Goal: Task Accomplishment & Management: Complete application form

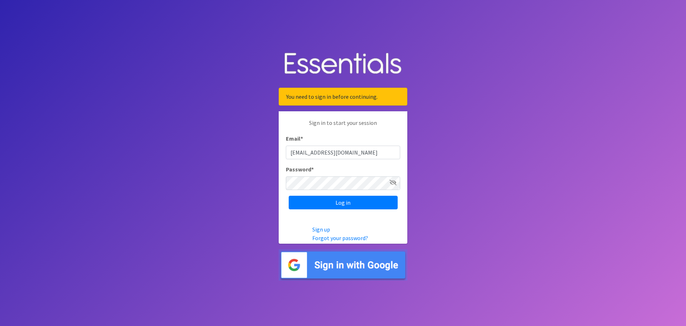
click at [340, 202] on input "Log in" at bounding box center [343, 203] width 109 height 14
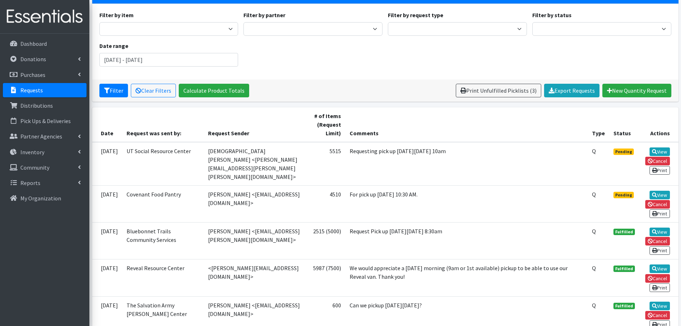
scroll to position [107, 0]
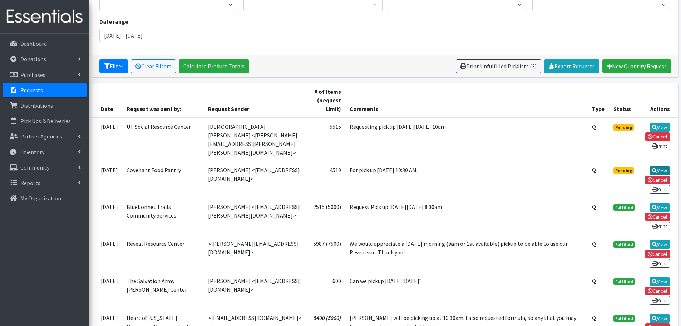
click at [666, 166] on link "View" at bounding box center [660, 170] width 20 height 9
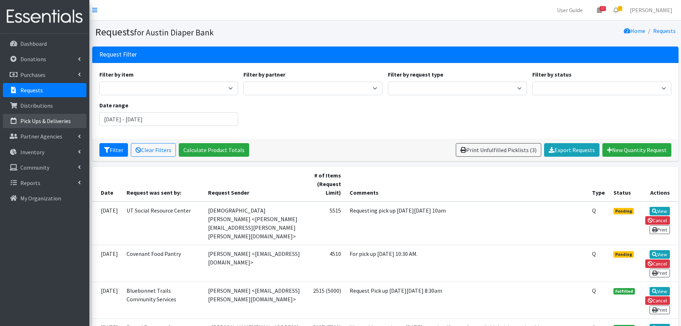
click at [34, 117] on link "Pick Ups & Deliveries" at bounding box center [45, 121] width 84 height 14
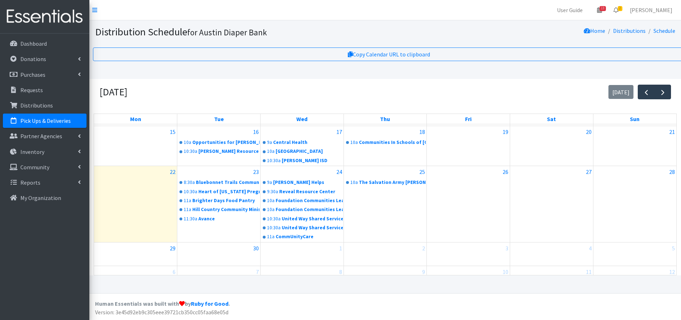
scroll to position [125, 0]
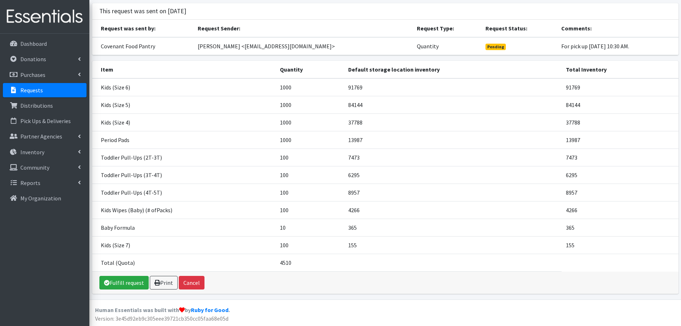
scroll to position [44, 0]
click at [125, 282] on link "Fulfill request" at bounding box center [123, 282] width 49 height 14
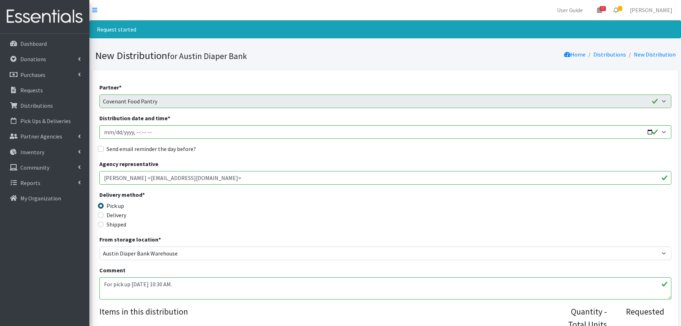
type input "[DATE]T10:30"
click at [279, 194] on div "Delivery method * Pick up Delivery Shipped Shipping cost" at bounding box center [385, 212] width 572 height 45
click at [104, 151] on div "Send email reminder the day before?" at bounding box center [385, 148] width 572 height 9
click at [100, 149] on input "Send email reminder the day before?" at bounding box center [101, 149] width 6 height 6
checkbox input "true"
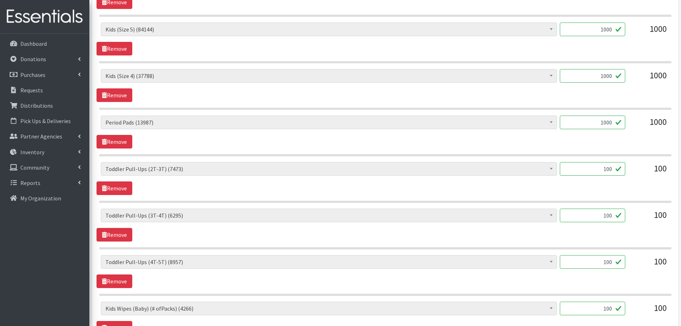
scroll to position [393, 0]
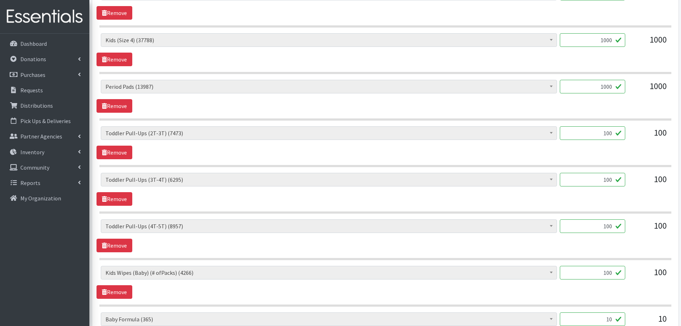
drag, startPoint x: 594, startPoint y: 278, endPoint x: 657, endPoint y: 270, distance: 63.5
click at [657, 270] on div "Baby Formula (365) Kids (Newborn) (12271) Kids (Preemie) (260) Kids (Size 1) (6…" at bounding box center [385, 275] width 569 height 19
type input "60"
click at [646, 289] on div "Baby Formula (365) Kids (Newborn) (12271) Kids (Preemie) (260) Kids (Size 1) (6…" at bounding box center [385, 282] width 577 height 33
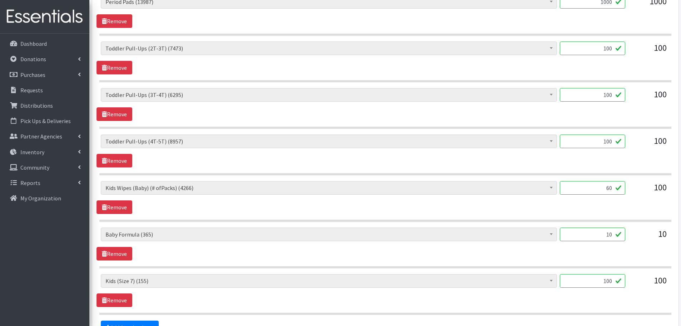
scroll to position [501, 0]
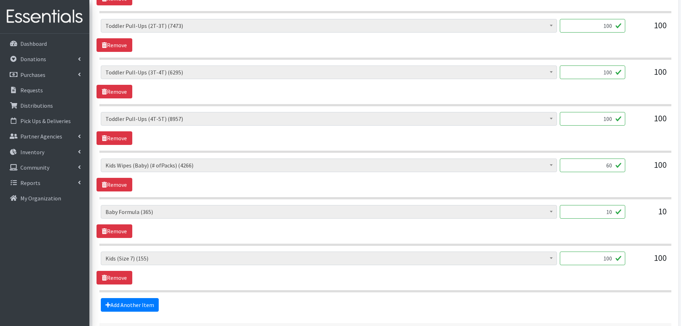
drag, startPoint x: 605, startPoint y: 209, endPoint x: 630, endPoint y: 212, distance: 25.2
click at [630, 212] on div "Baby Formula (365) Kids (Newborn) (12271) Kids (Preemie) (260) Kids (Size 1) (6…" at bounding box center [385, 214] width 569 height 19
type input "1"
drag, startPoint x: 641, startPoint y: 227, endPoint x: 607, endPoint y: 240, distance: 36.9
click at [641, 227] on div "Baby Formula (365) Kids (Newborn) (12271) Kids (Preemie) (260) Kids (Size 1) (6…" at bounding box center [385, 221] width 577 height 33
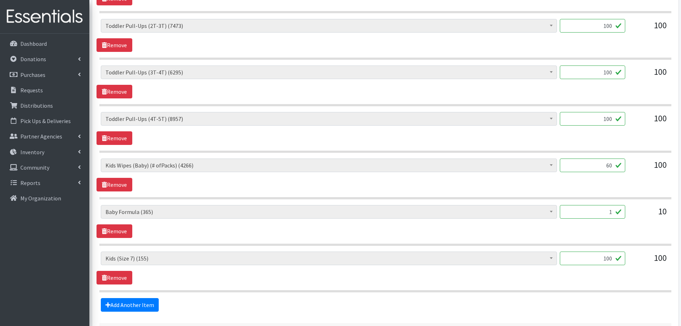
drag, startPoint x: 599, startPoint y: 257, endPoint x: 653, endPoint y: 253, distance: 54.2
click at [653, 253] on div "Baby Formula (365) Kids (Newborn) (12271) Kids (Preemie) (260) Kids (Size 1) (6…" at bounding box center [385, 260] width 569 height 19
type input "1"
click at [604, 279] on div "Baby Formula (365) Kids (Newborn) (12271) Kids (Preemie) (260) Kids (Size 1) (6…" at bounding box center [385, 267] width 577 height 33
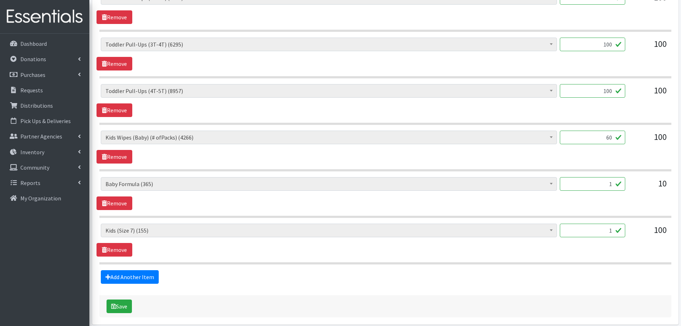
scroll to position [536, 0]
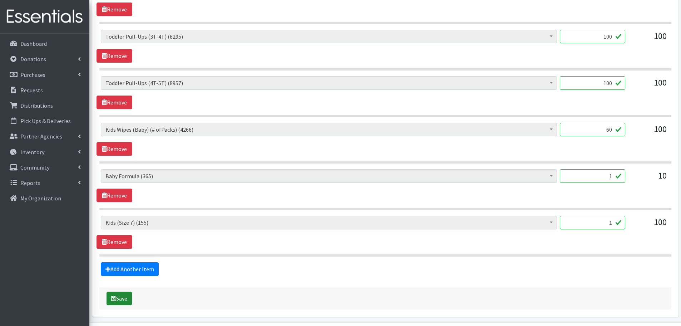
click at [116, 300] on icon "submit" at bounding box center [113, 298] width 5 height 6
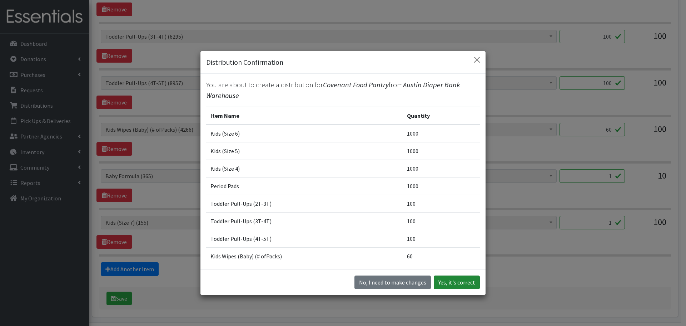
click at [457, 283] on button "Yes, it's correct" at bounding box center [457, 282] width 46 height 14
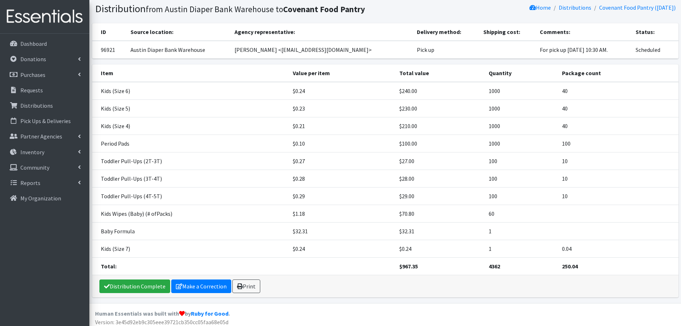
scroll to position [51, 0]
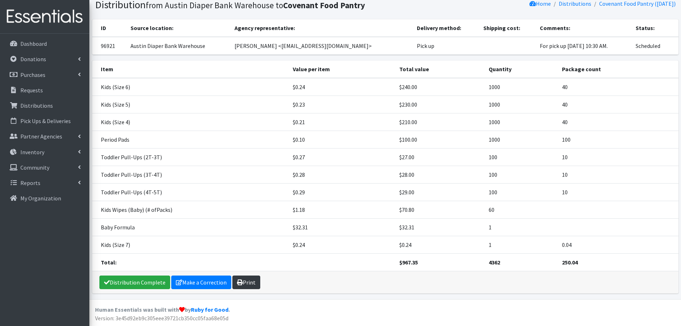
click at [249, 277] on link "Print" at bounding box center [246, 282] width 28 height 14
click at [35, 89] on p "Requests" at bounding box center [31, 90] width 23 height 7
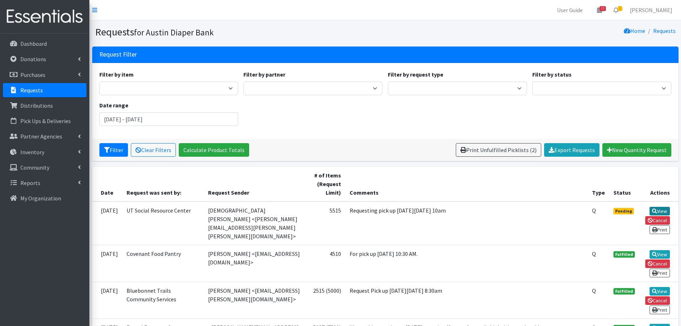
click at [656, 209] on icon at bounding box center [654, 210] width 5 height 5
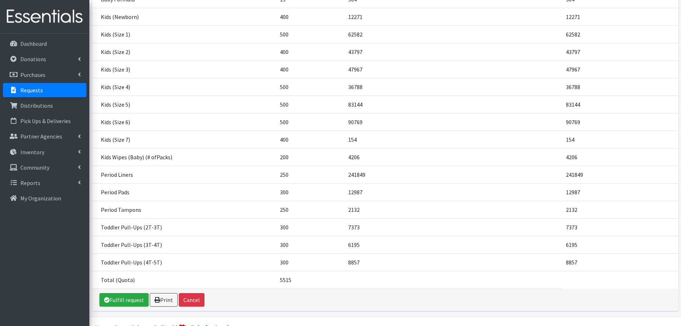
scroll to position [149, 0]
click at [126, 292] on link "Fulfill request" at bounding box center [123, 299] width 49 height 14
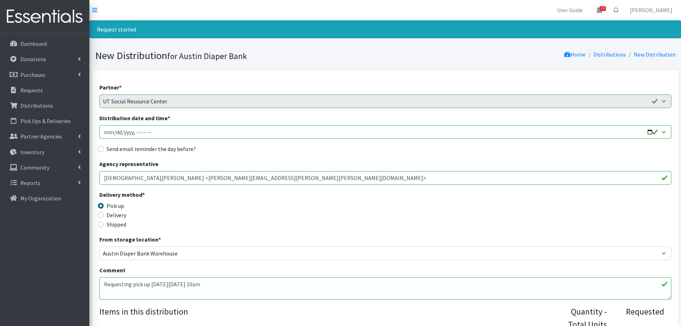
click at [649, 131] on input "Distribution date and time *" at bounding box center [385, 132] width 572 height 14
type input "[DATE]T10:00"
click at [102, 150] on input "Send email reminder the day before?" at bounding box center [101, 149] width 6 height 6
checkbox input "true"
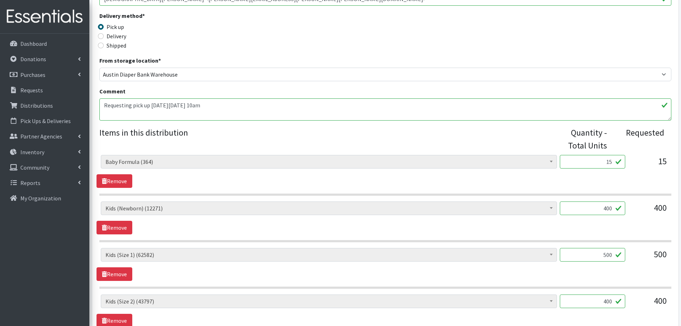
scroll to position [215, 0]
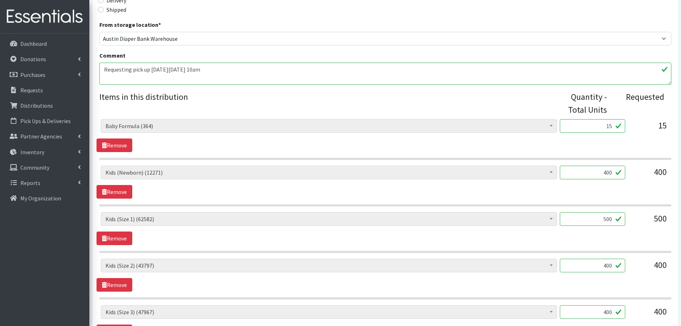
drag, startPoint x: 597, startPoint y: 124, endPoint x: 637, endPoint y: 119, distance: 39.6
click at [637, 119] on div "Baby Formula (364) Kids (Newborn) (12271) Kids (Preemie) (260) Kids (Size 1) (6…" at bounding box center [385, 128] width 569 height 19
type input "1"
click at [628, 135] on div "Baby Formula (364) Kids (Newborn) (12271) Kids (Preemie) (260) Kids (Size 1) (6…" at bounding box center [385, 128] width 569 height 19
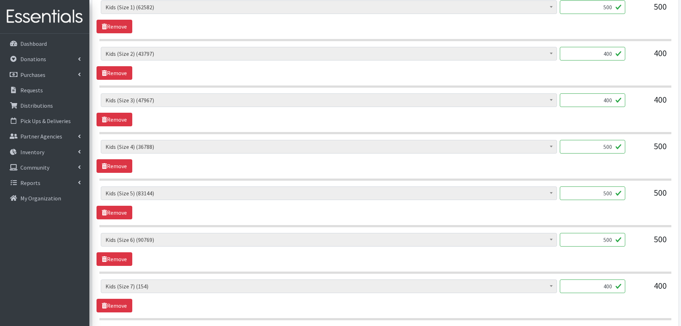
scroll to position [429, 0]
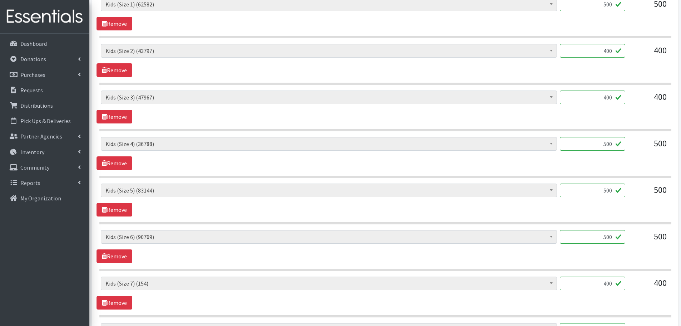
drag, startPoint x: 593, startPoint y: 277, endPoint x: 674, endPoint y: 290, distance: 81.5
click at [674, 290] on div "Baby Formula (364) Kids (Newborn) (12271) Kids (Preemie) (260) Kids (Size 1) (6…" at bounding box center [385, 285] width 577 height 19
type input "1"
click at [622, 296] on div "Baby Formula (364) Kids (Newborn) (12271) Kids (Preemie) (260) Kids (Size 1) (6…" at bounding box center [385, 292] width 577 height 33
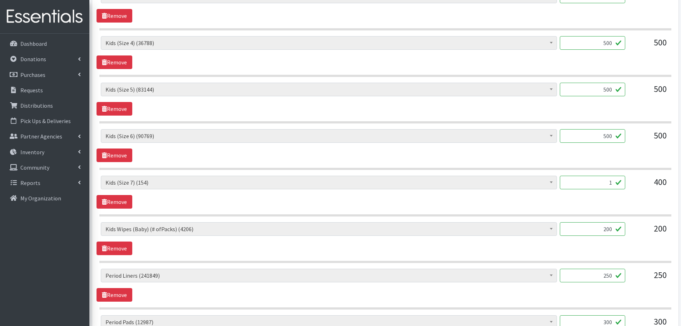
scroll to position [536, 0]
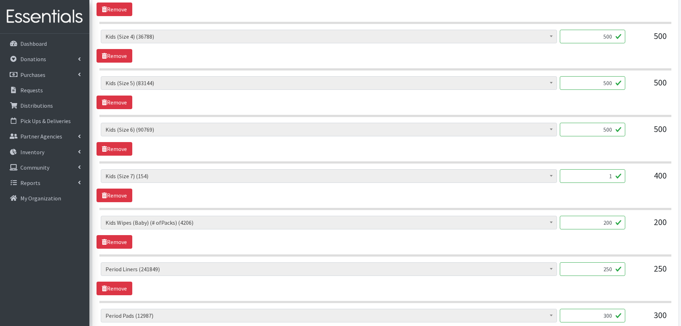
drag, startPoint x: 592, startPoint y: 223, endPoint x: 651, endPoint y: 224, distance: 58.6
click at [651, 224] on div "Baby Formula (364) Kids (Newborn) (12271) Kids (Preemie) (260) Kids (Size 1) (6…" at bounding box center [385, 225] width 569 height 19
type input "1"
click at [636, 233] on div "200" at bounding box center [649, 225] width 36 height 19
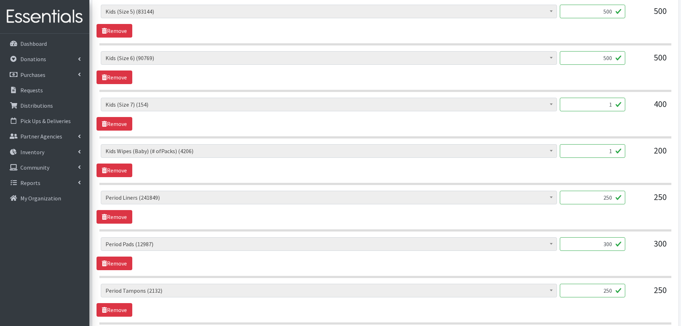
scroll to position [644, 0]
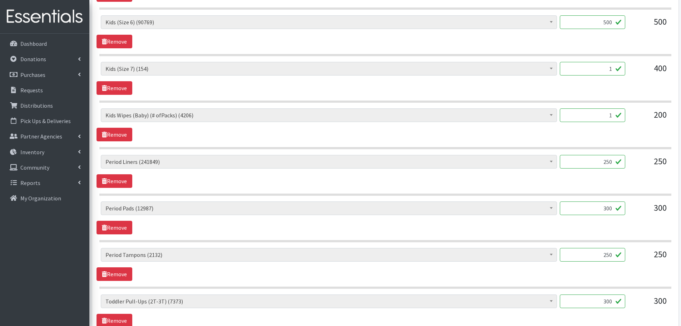
click at [593, 256] on input "250" at bounding box center [592, 255] width 65 height 14
drag, startPoint x: 593, startPoint y: 256, endPoint x: 712, endPoint y: 259, distance: 119.1
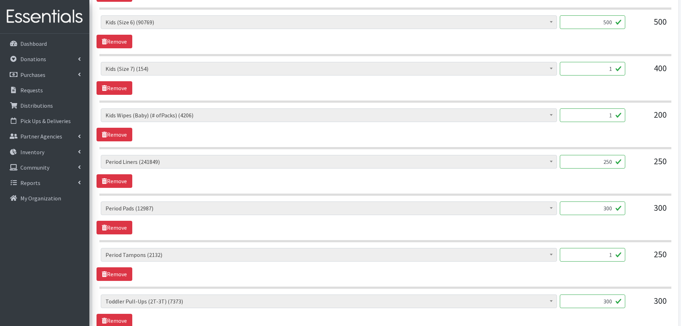
type input "1"
click at [596, 270] on div "Baby Formula (364) Kids (Newborn) (12271) Kids (Preemie) (260) Kids (Size 1) (6…" at bounding box center [385, 264] width 577 height 33
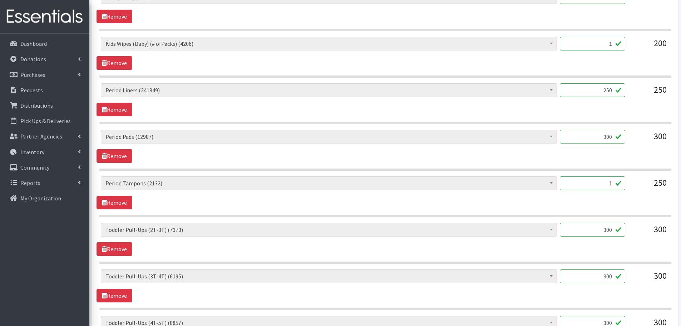
drag, startPoint x: 603, startPoint y: 233, endPoint x: 661, endPoint y: 236, distance: 57.3
click at [661, 236] on div "Baby Formula (364) Kids (Newborn) (12271) Kids (Preemie) (260) Kids (Size 1) (6…" at bounding box center [385, 232] width 569 height 19
type input "100"
drag, startPoint x: 602, startPoint y: 273, endPoint x: 631, endPoint y: 274, distance: 28.6
click at [630, 274] on div "Baby Formula (364) Kids (Newborn) (12271) Kids (Preemie) (260) Kids (Size 1) (6…" at bounding box center [385, 278] width 569 height 19
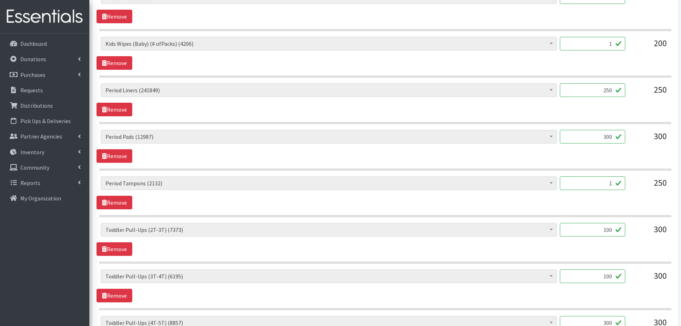
type input "100"
click at [618, 292] on div "Baby Formula (364) Kids (Newborn) (12271) Kids (Preemie) (260) Kids (Size 1) (6…" at bounding box center [385, 285] width 577 height 33
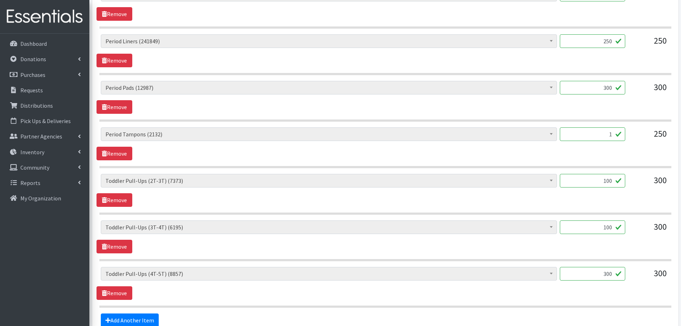
scroll to position [787, 0]
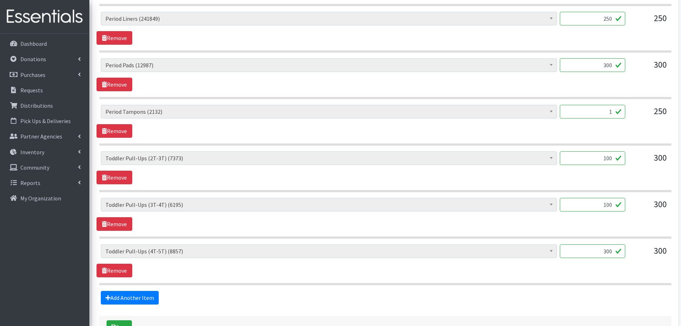
drag, startPoint x: 605, startPoint y: 251, endPoint x: 639, endPoint y: 255, distance: 34.5
click at [639, 255] on div "Baby Formula (364) Kids (Newborn) (12271) Kids (Preemie) (260) Kids (Size 1) (6…" at bounding box center [385, 253] width 569 height 19
type input "100"
click at [628, 267] on div "Baby Formula (364) Kids (Newborn) (12271) Kids (Preemie) (260) Kids (Size 1) (6…" at bounding box center [385, 260] width 577 height 33
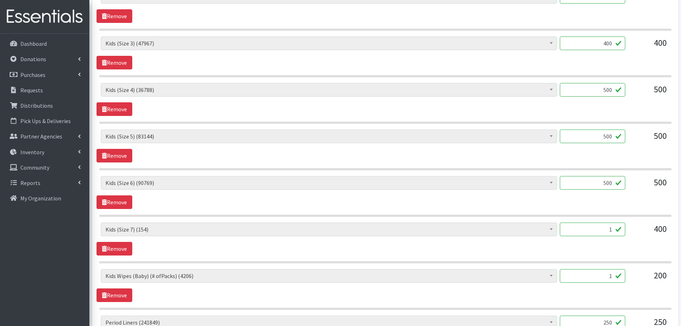
scroll to position [501, 0]
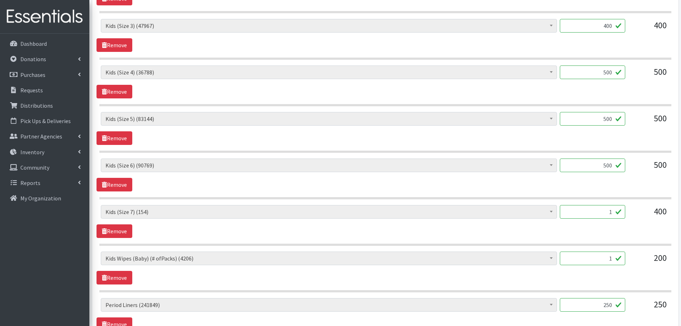
drag, startPoint x: 592, startPoint y: 257, endPoint x: 689, endPoint y: 271, distance: 97.9
click at [681, 271] on html "User Guide 13 13 Pick-ups remaining this week View Calendar 0 Requests 0 Partne…" at bounding box center [340, 81] width 681 height 1164
type input "64"
click at [641, 279] on div "Baby Formula (364) Kids (Newborn) (12271) Kids (Preemie) (260) Kids (Size 1) (6…" at bounding box center [385, 267] width 577 height 33
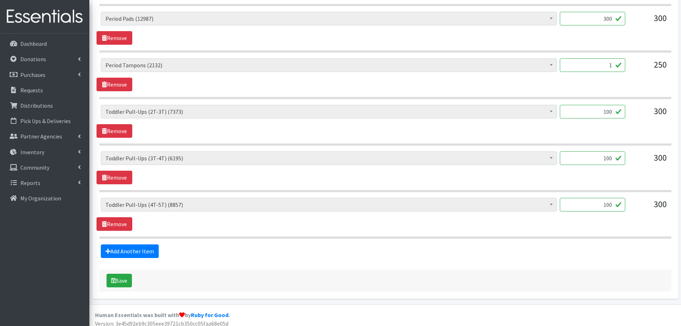
scroll to position [838, 0]
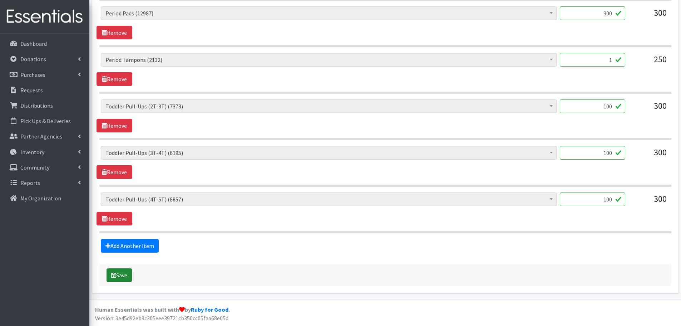
click at [126, 274] on button "Save" at bounding box center [119, 275] width 25 height 14
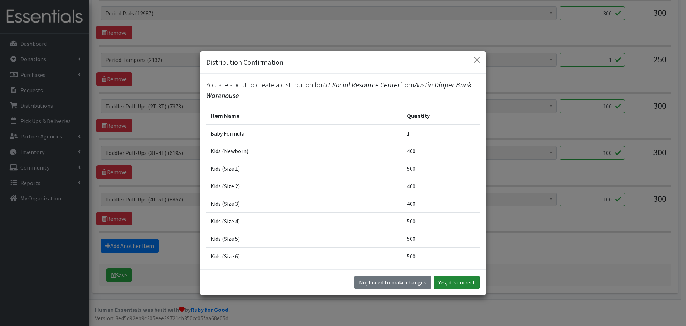
click at [462, 284] on button "Yes, it's correct" at bounding box center [457, 282] width 46 height 14
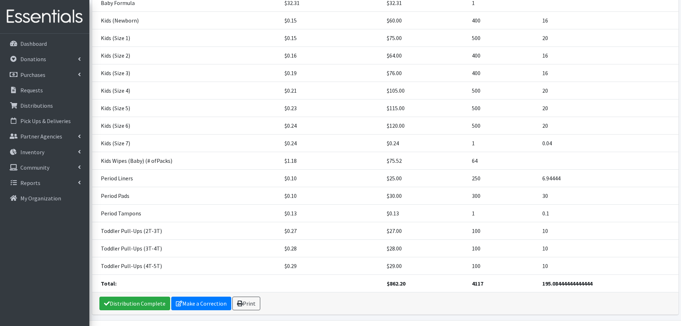
scroll to position [156, 0]
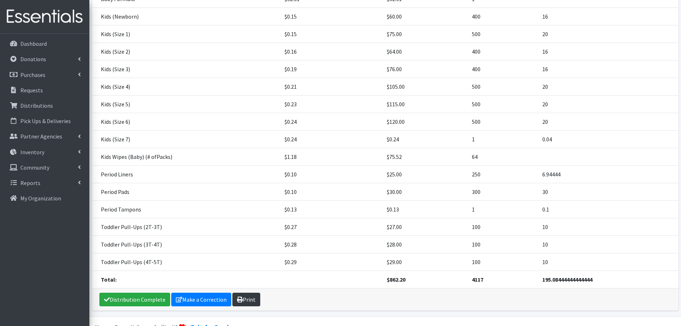
click at [244, 292] on link "Print" at bounding box center [246, 299] width 28 height 14
click at [35, 88] on p "Requests" at bounding box center [31, 90] width 23 height 7
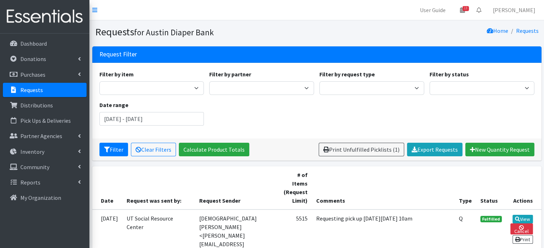
click at [31, 89] on p "Requests" at bounding box center [31, 90] width 23 height 7
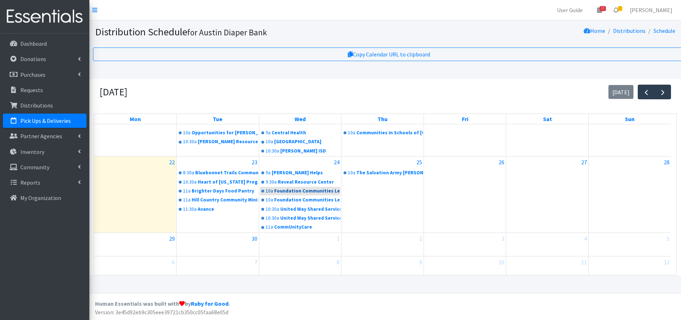
scroll to position [125, 0]
click at [662, 92] on span "button" at bounding box center [663, 92] width 9 height 9
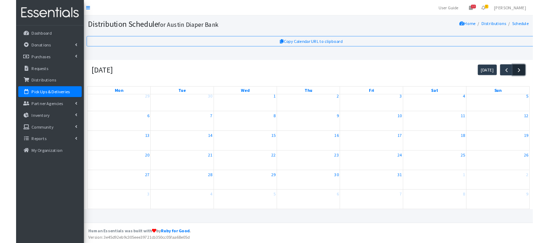
scroll to position [0, 0]
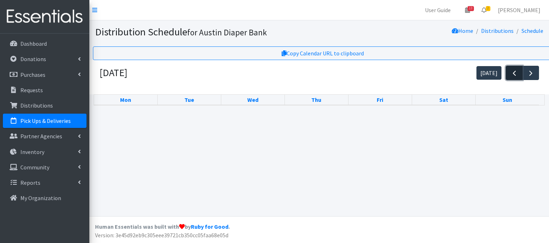
click at [516, 70] on span "button" at bounding box center [514, 73] width 9 height 9
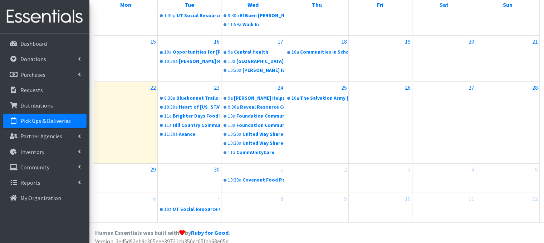
scroll to position [202, 0]
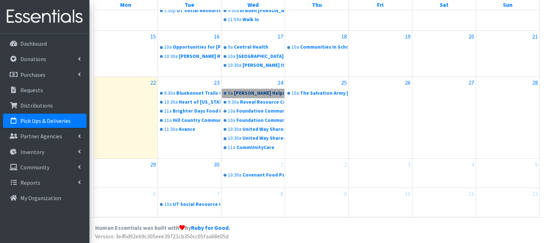
click at [253, 93] on link "9a Westover Helps" at bounding box center [253, 93] width 62 height 9
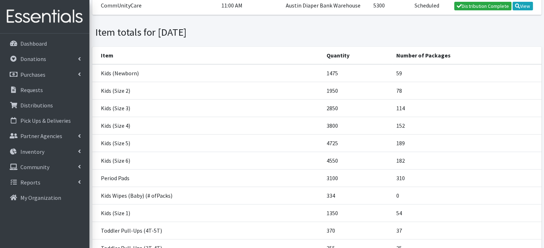
scroll to position [179, 0]
